Goal: Task Accomplishment & Management: Use online tool/utility

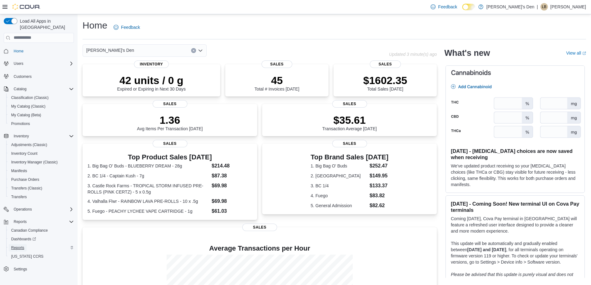
click at [21, 245] on span "Reports" at bounding box center [17, 247] width 13 height 5
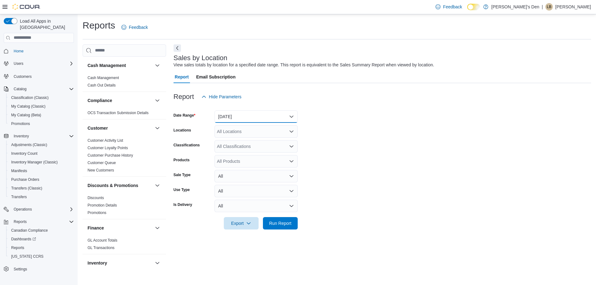
click at [291, 119] on button "[DATE]" at bounding box center [255, 116] width 83 height 12
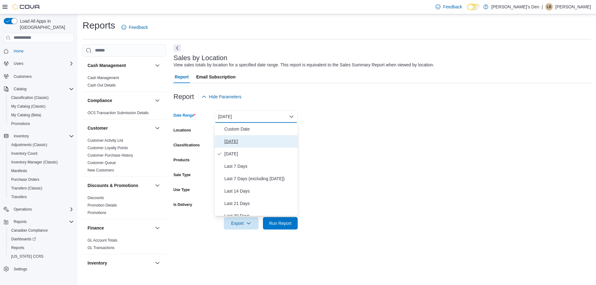
click at [253, 143] on span "[DATE]" at bounding box center [259, 141] width 71 height 7
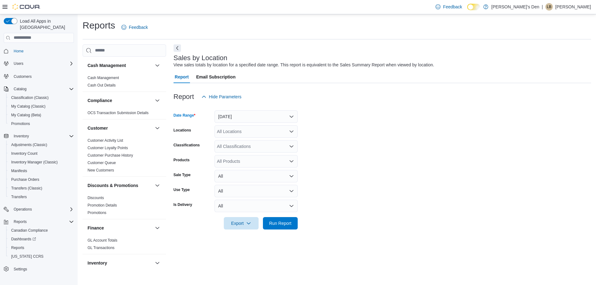
click at [259, 131] on div "All Locations" at bounding box center [255, 131] width 83 height 12
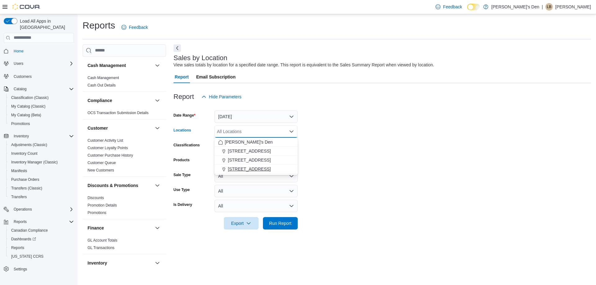
click at [256, 167] on span "[STREET_ADDRESS]" at bounding box center [249, 169] width 43 height 6
click at [283, 222] on span "Run Report" at bounding box center [280, 223] width 22 height 6
